Goal: Task Accomplishment & Management: Manage account settings

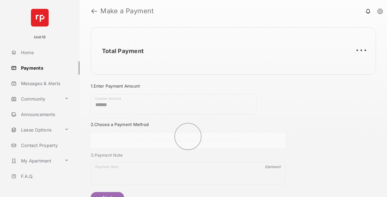
scroll to position [30, 0]
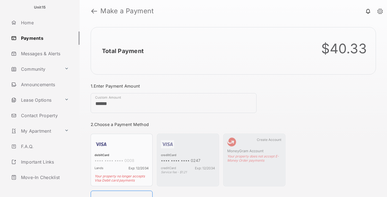
click at [43, 186] on link "Logout" at bounding box center [44, 192] width 71 height 13
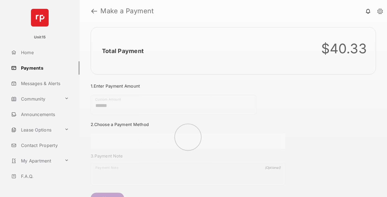
scroll to position [30, 0]
